Goal: Find specific page/section: Find specific page/section

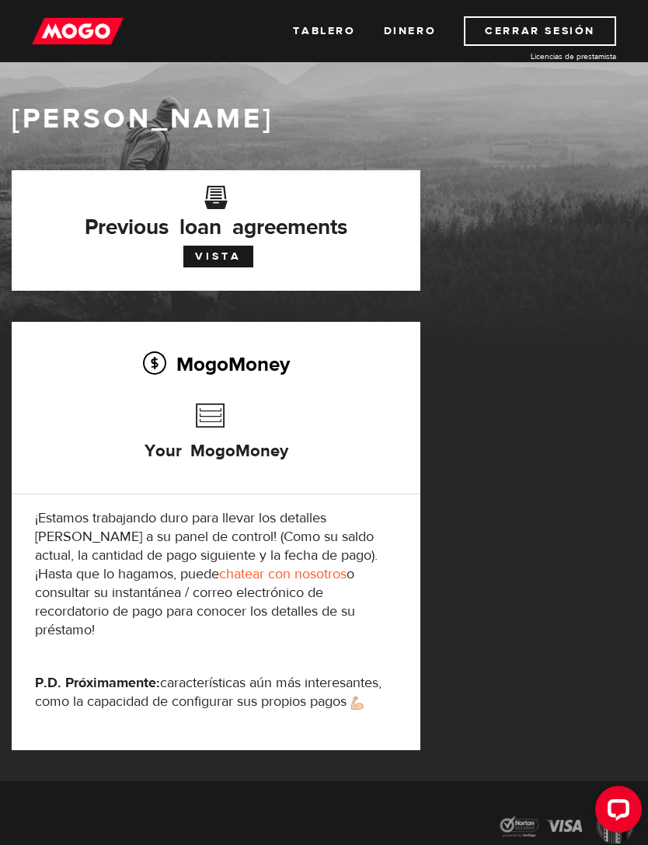
click at [186, 233] on h3 "Previous loan agreements" at bounding box center [216, 215] width 362 height 39
click at [199, 417] on h3 "Your MogoMoney" at bounding box center [217, 439] width 144 height 89
click at [211, 248] on link "VISTA" at bounding box center [218, 257] width 70 height 22
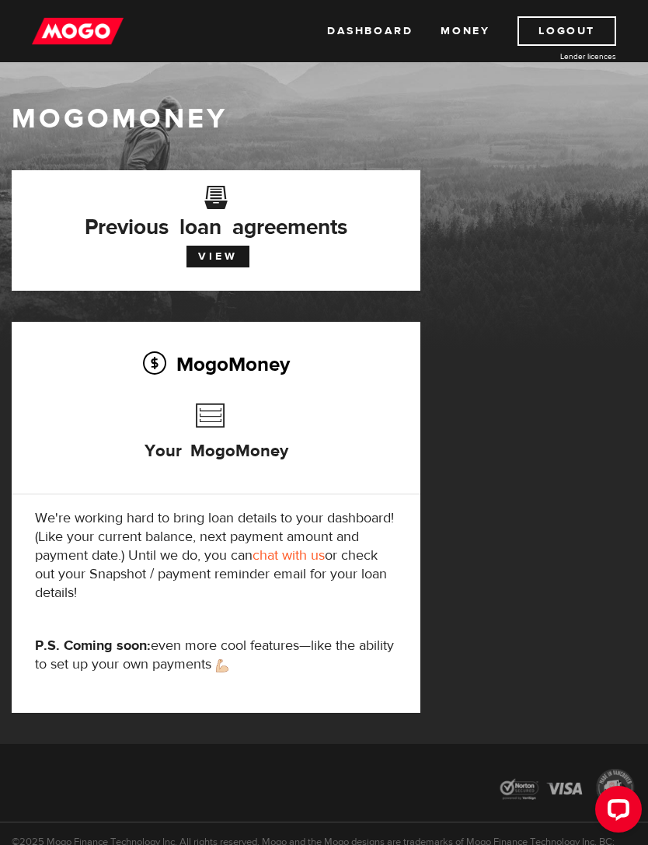
click at [454, 34] on link "Money" at bounding box center [465, 31] width 49 height 30
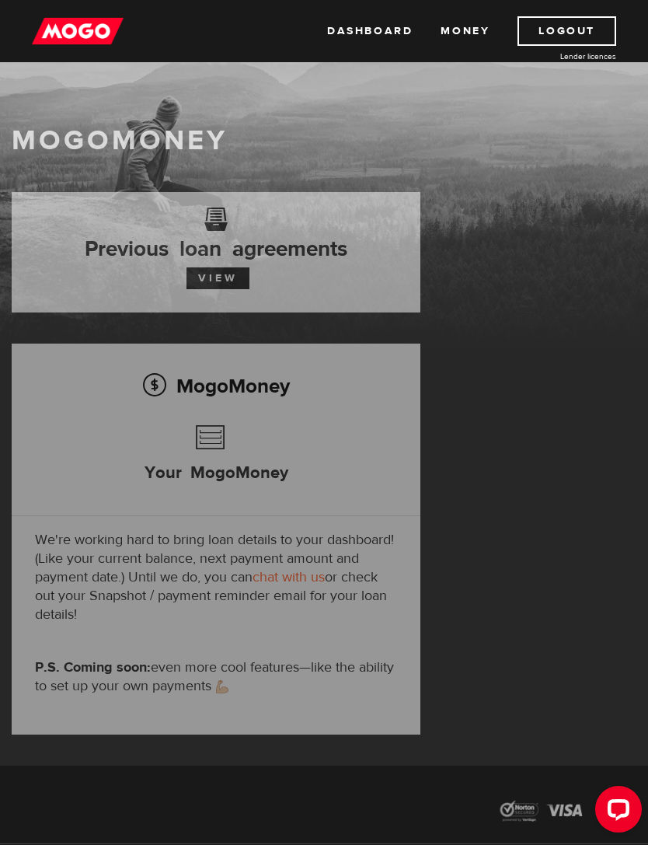
click at [68, 33] on img at bounding box center [78, 31] width 92 height 30
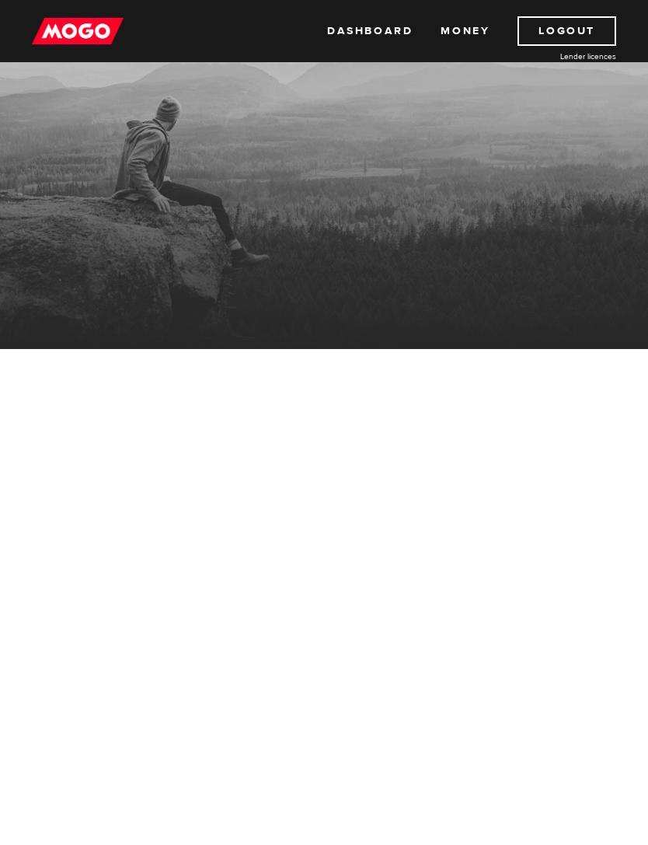
click at [19, 151] on div "MogoMoney" at bounding box center [324, 224] width 648 height 249
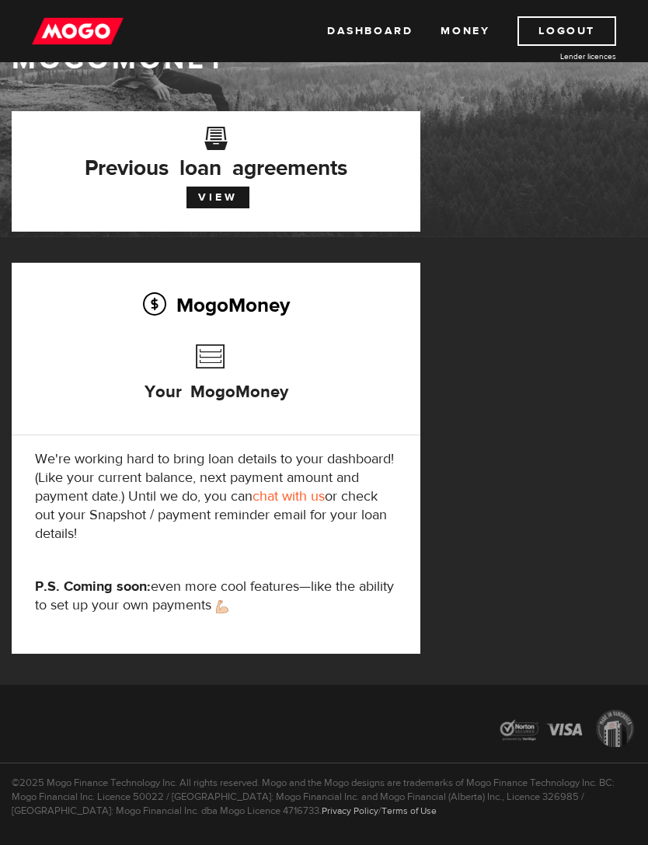
scroll to position [58, 0]
